Goal: Task Accomplishment & Management: Complete application form

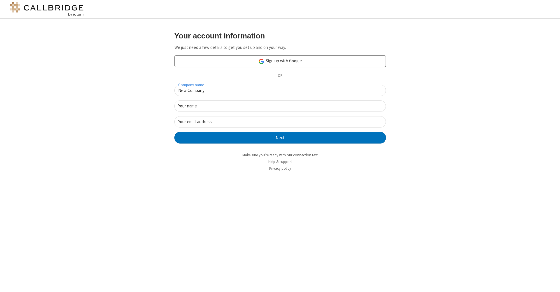
type input "New Company"
type input "New User"
type input "[EMAIL_ADDRESS][DOMAIN_NAME]"
click at [280, 137] on button "Next" at bounding box center [279, 138] width 211 height 12
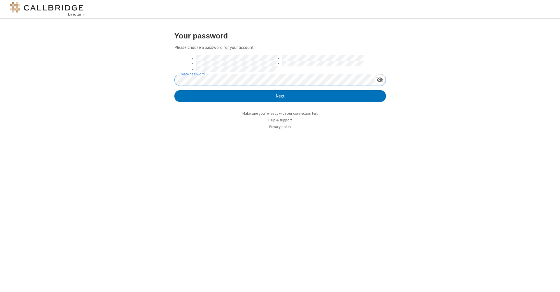
click at [280, 96] on button "Next" at bounding box center [279, 96] width 211 height 12
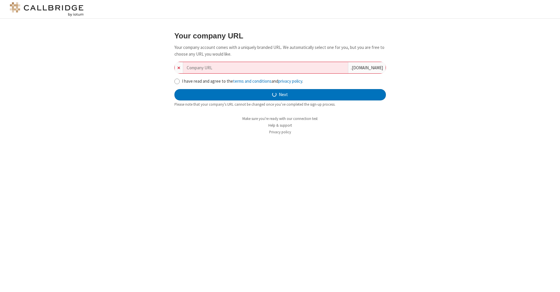
type input "new-company-multi-lateral-71136"
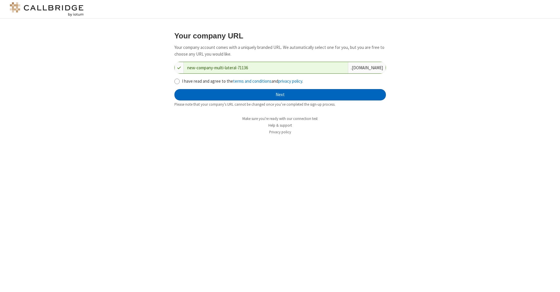
click at [280, 94] on button "Next" at bounding box center [279, 95] width 211 height 12
